Goal: Transaction & Acquisition: Purchase product/service

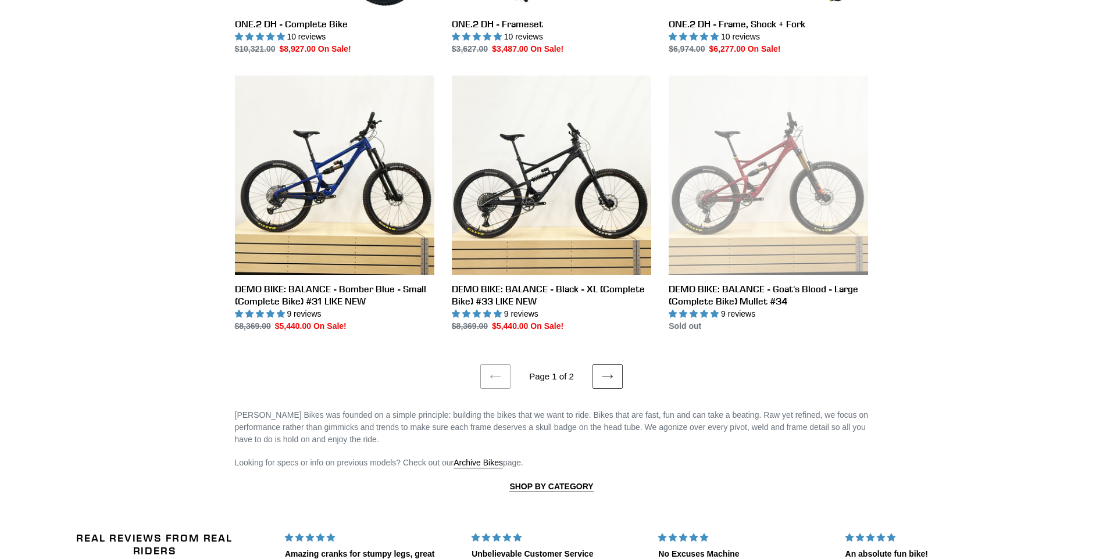
scroll to position [2151, 0]
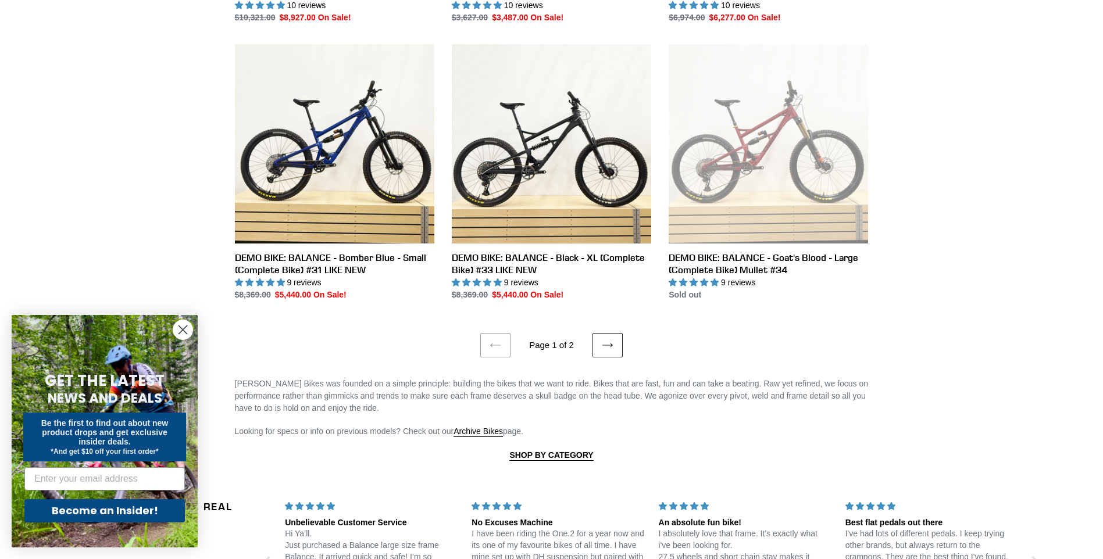
click at [617, 338] on link "Next page" at bounding box center [607, 345] width 30 height 24
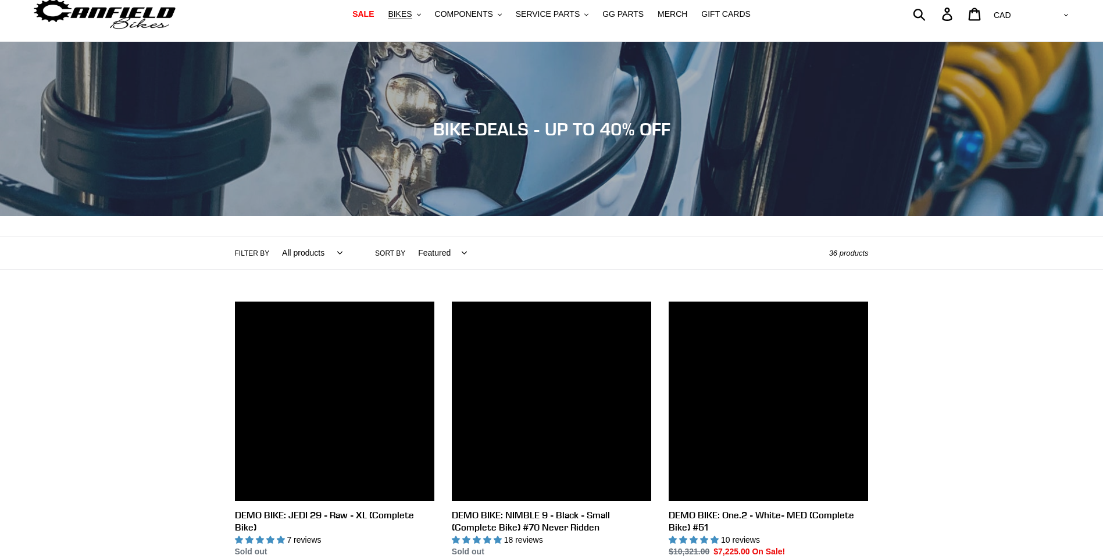
scroll to position [58, 0]
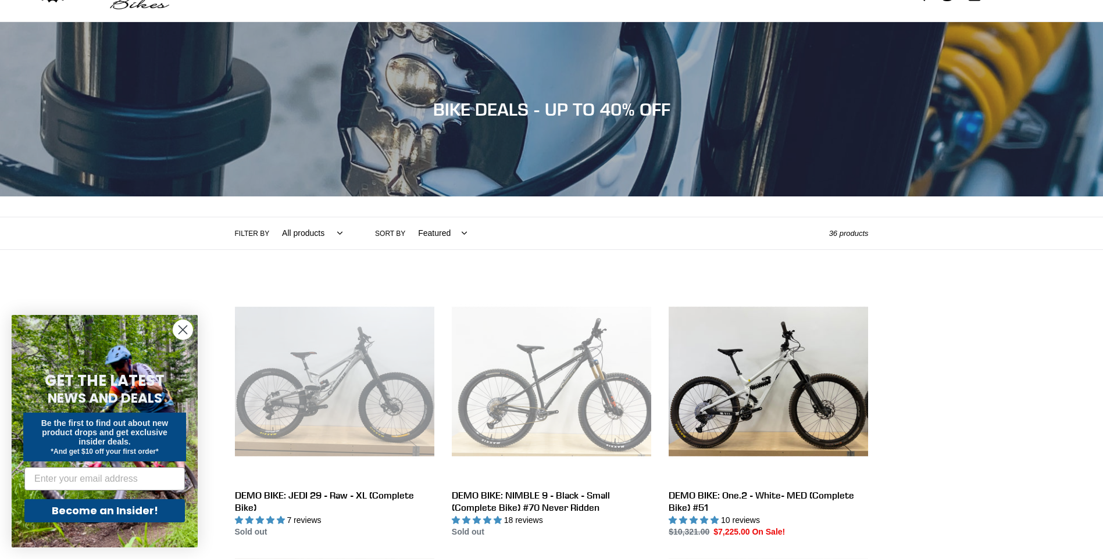
click at [177, 330] on circle "Close dialog" at bounding box center [182, 329] width 19 height 19
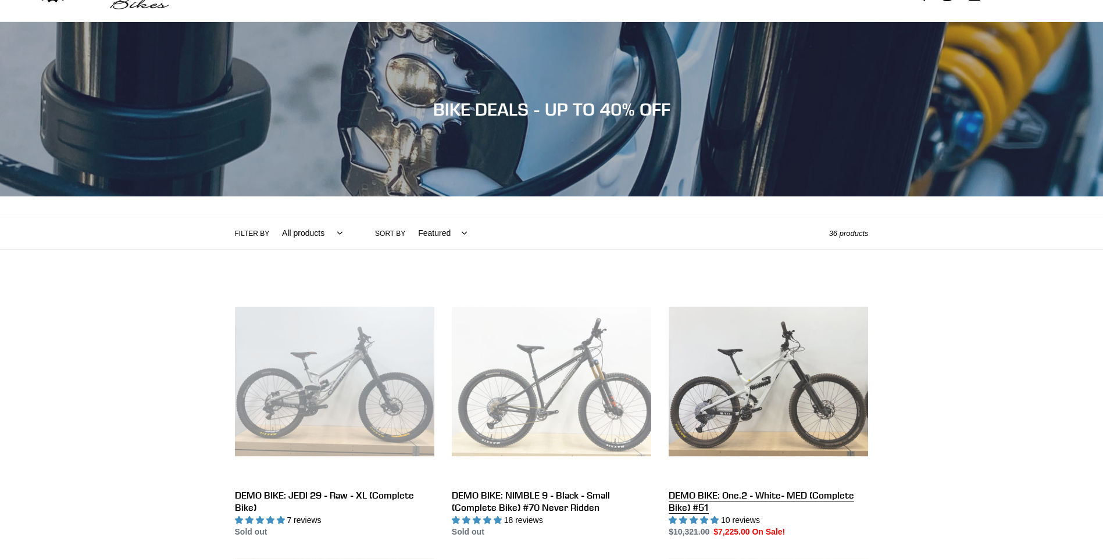
click at [751, 497] on link "DEMO BIKE: One.2 - White- MED (Complete Bike) #51" at bounding box center [768, 410] width 199 height 257
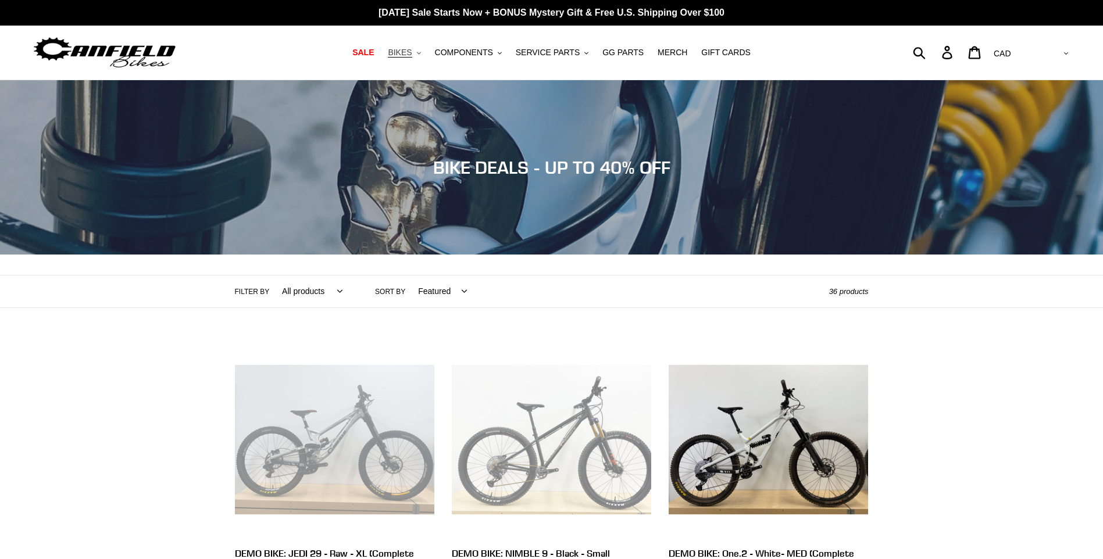
click at [421, 52] on icon ".cls-1{fill:#231f20}" at bounding box center [419, 53] width 4 height 4
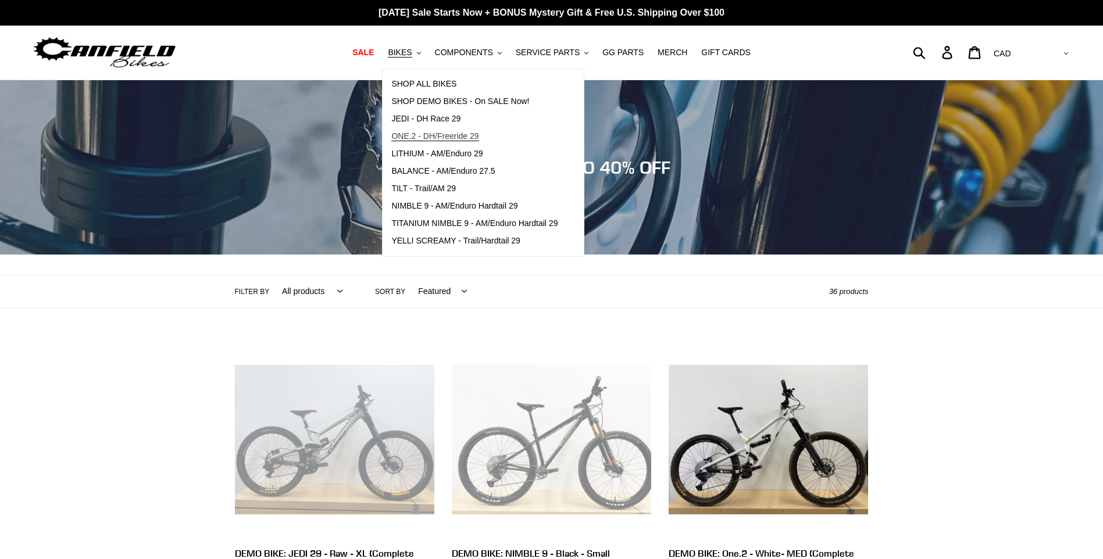
click at [424, 138] on span "ONE.2 - DH/Freeride 29" at bounding box center [434, 136] width 87 height 10
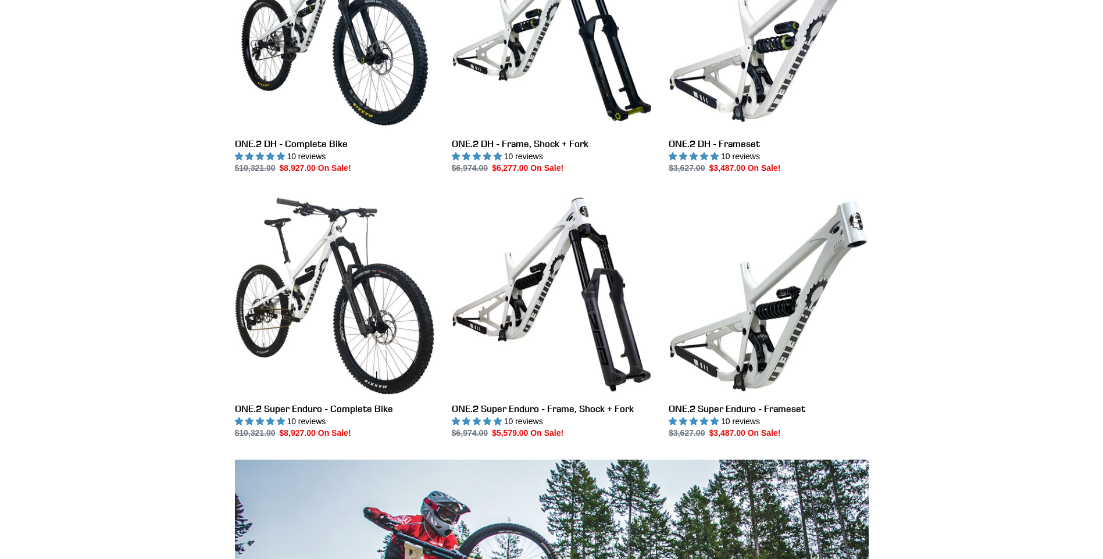
scroll to position [407, 0]
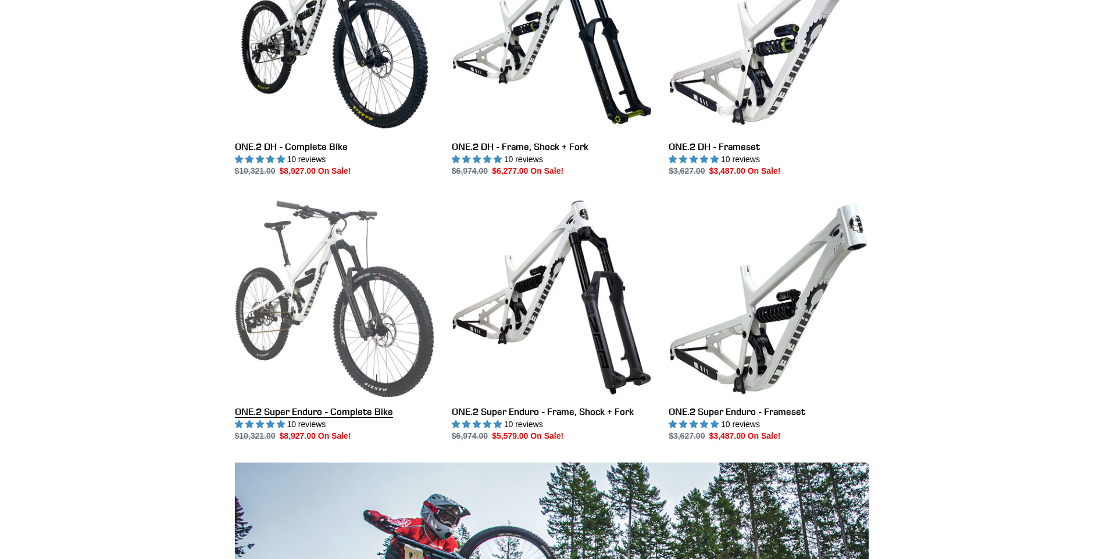
click at [284, 323] on link "ONE.2 Super Enduro - Complete Bike" at bounding box center [334, 320] width 199 height 245
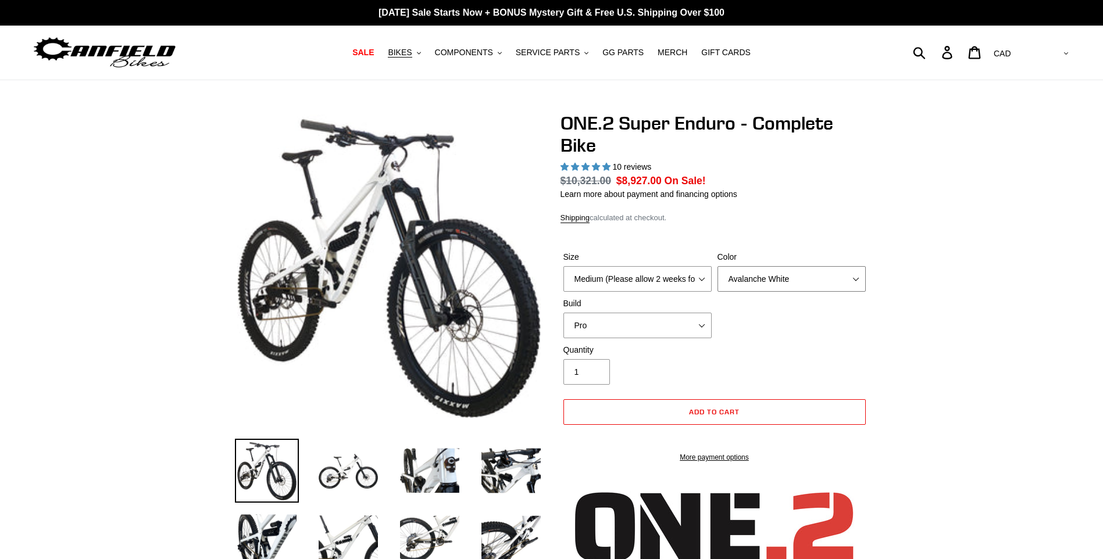
click at [859, 281] on select "Avalanche White Bentonite Grey" at bounding box center [791, 279] width 148 height 26
select select "Bentonite Grey"
click at [717, 266] on select "Avalanche White Bentonite Grey" at bounding box center [791, 279] width 148 height 26
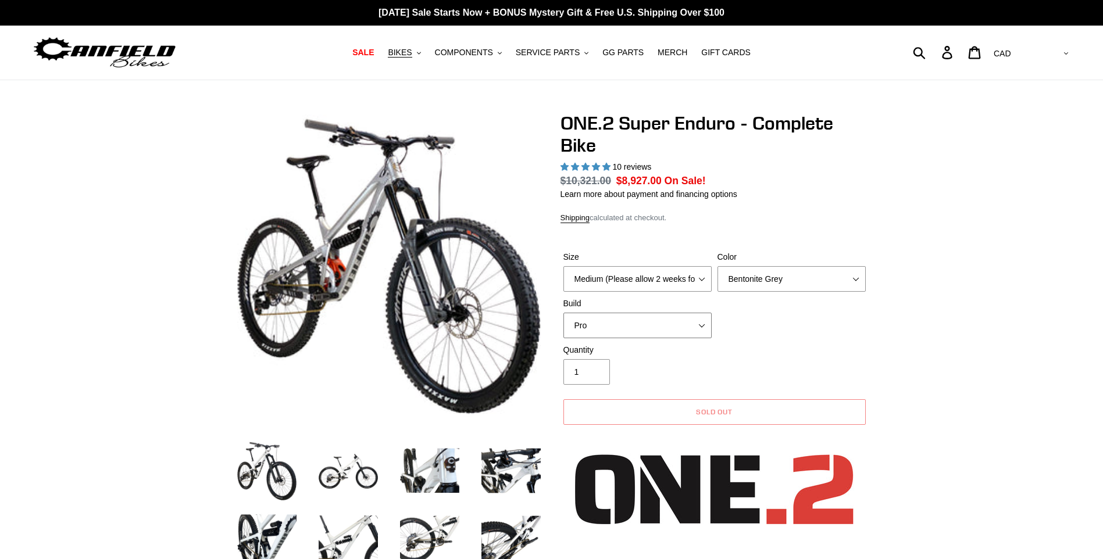
click at [701, 326] on select "Pro" at bounding box center [637, 326] width 148 height 26
click at [698, 325] on select "Pro" at bounding box center [637, 326] width 148 height 26
click at [703, 277] on select "Medium (Please allow 2 weeks for delivery) Large (Sold Out)" at bounding box center [637, 279] width 148 height 26
click at [563, 266] on select "Medium (Please allow 2 weeks for delivery) Large (Sold Out)" at bounding box center [637, 279] width 148 height 26
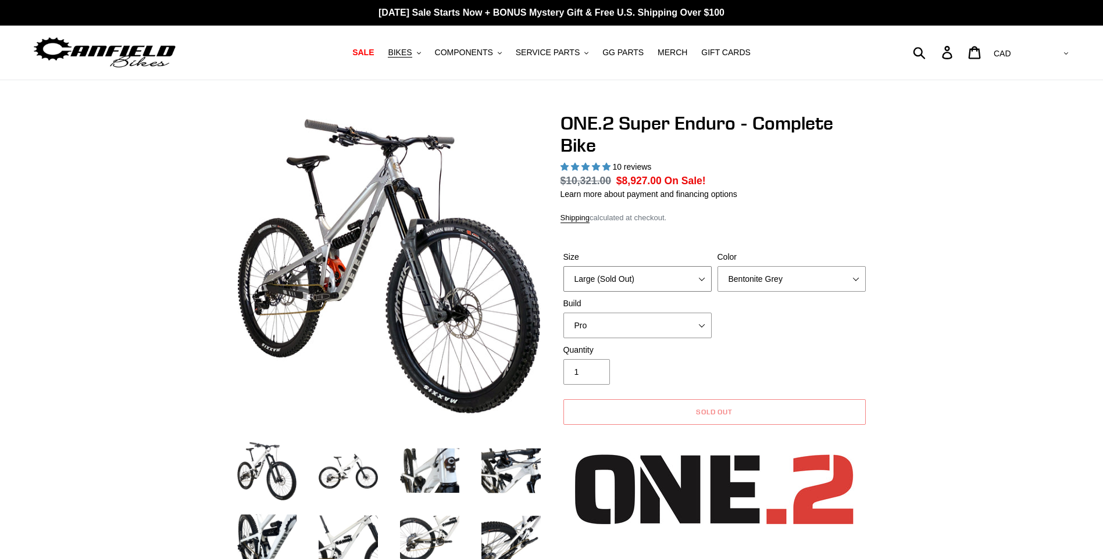
click at [701, 280] on select "Medium (Please allow 2 weeks for delivery) Large (Sold Out)" at bounding box center [637, 279] width 148 height 26
select select "Medium (Please allow 2 weeks for delivery)"
click at [563, 266] on select "Medium (Please allow 2 weeks for delivery) Large (Sold Out)" at bounding box center [637, 279] width 148 height 26
click at [856, 280] on select "Avalanche White Bentonite Grey" at bounding box center [791, 279] width 148 height 26
select select "Avalanche White"
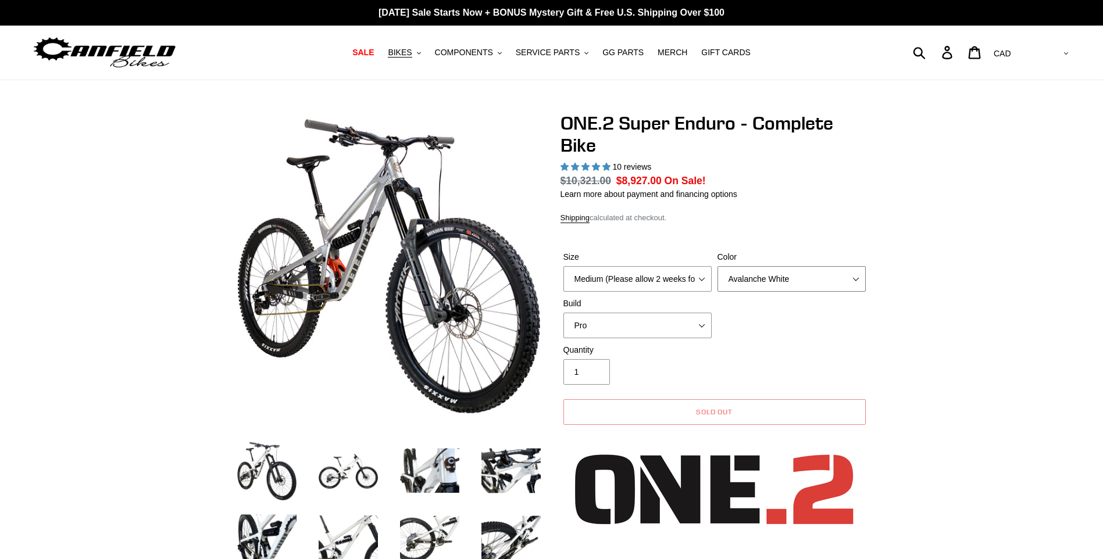
click at [717, 266] on select "Avalanche White Bentonite Grey" at bounding box center [791, 279] width 148 height 26
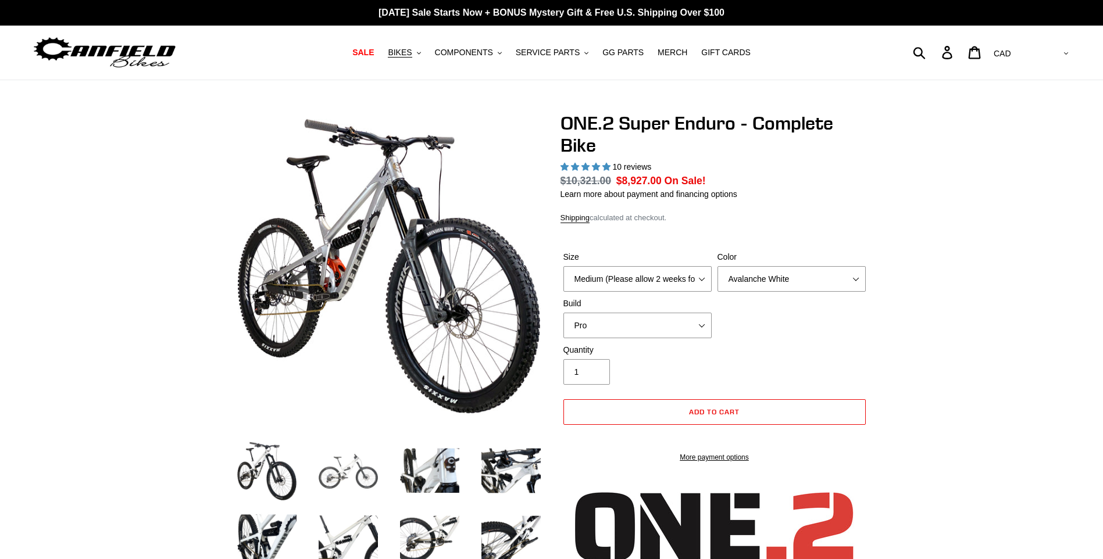
click at [344, 474] on img at bounding box center [348, 471] width 64 height 64
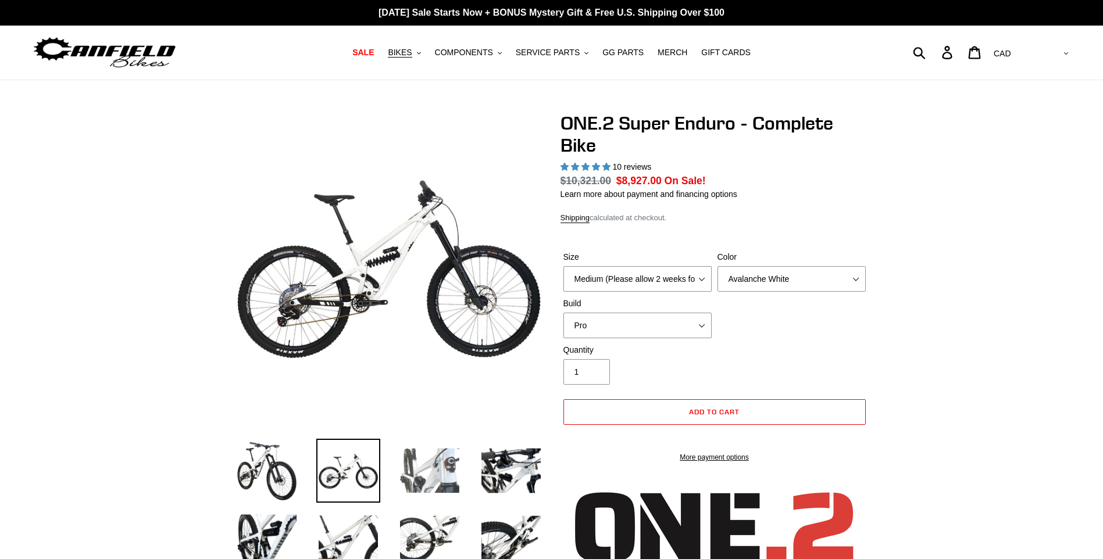
click at [431, 472] on img at bounding box center [430, 471] width 64 height 64
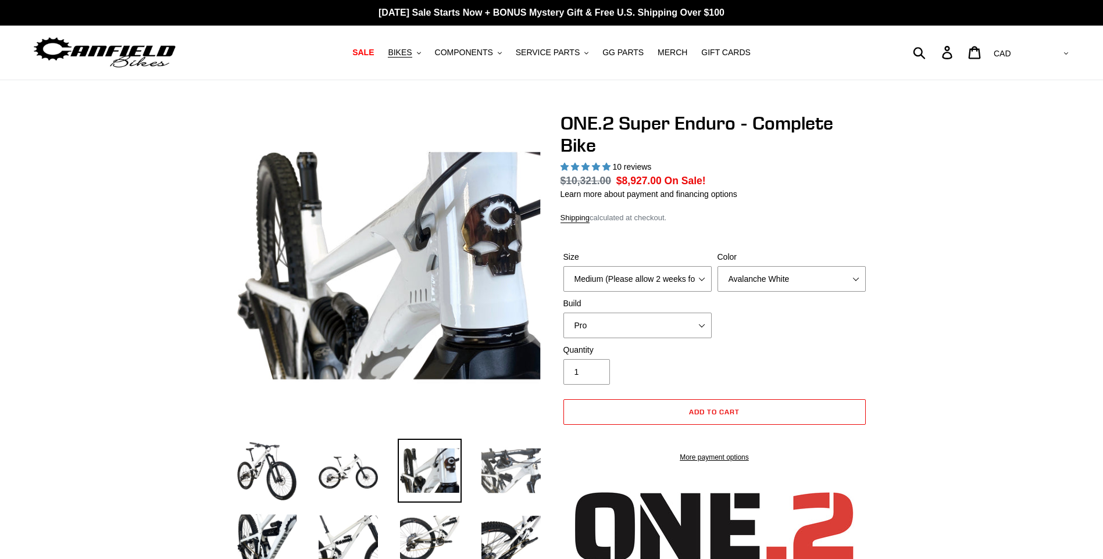
click at [517, 470] on img at bounding box center [511, 471] width 64 height 64
